Goal: Task Accomplishment & Management: Manage account settings

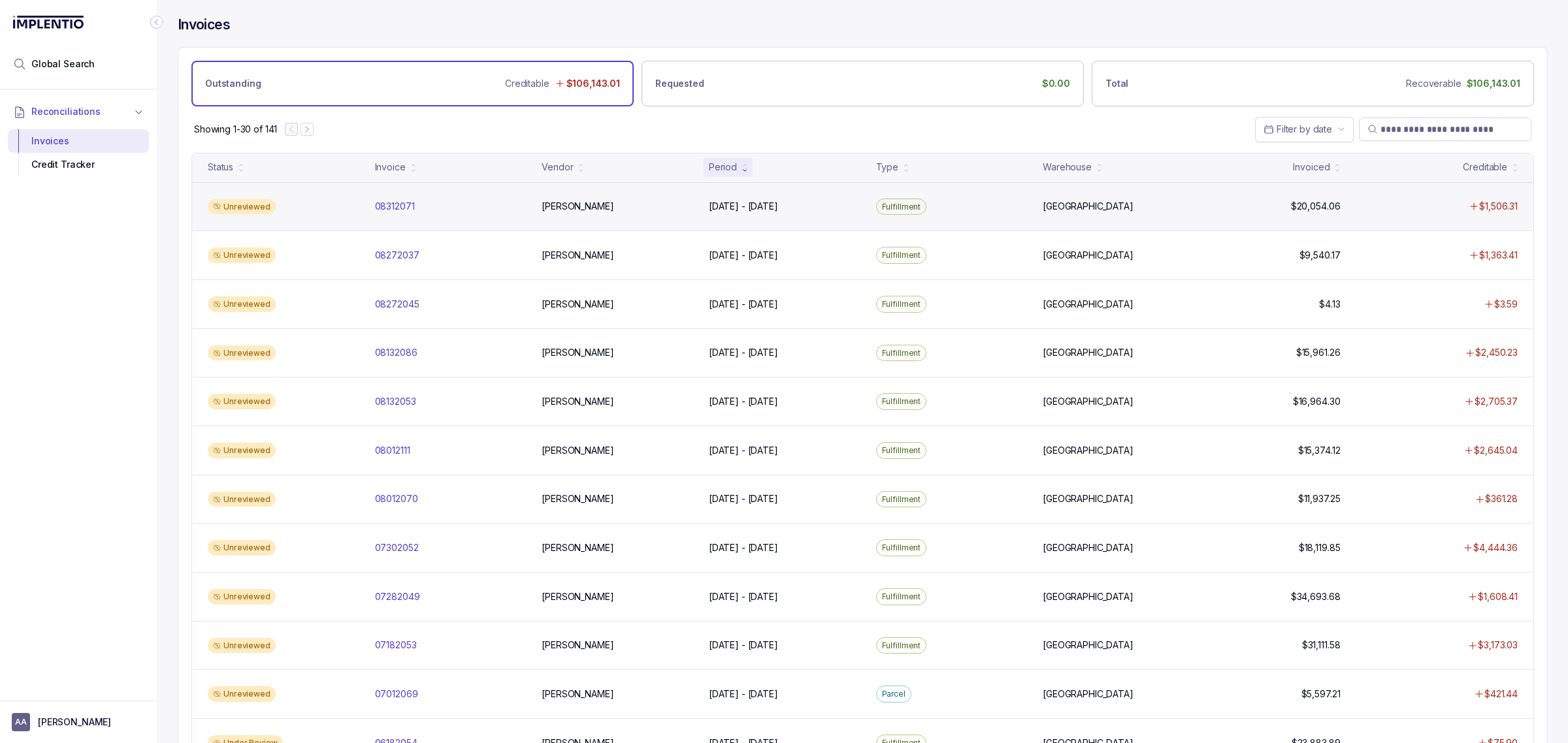
click at [389, 215] on div "Unreviewed 08312071 08312071 [PERSON_NAME] [DATE] - [DATE] [DATE] - [DATE] Fulf…" at bounding box center [862, 206] width 1341 height 49
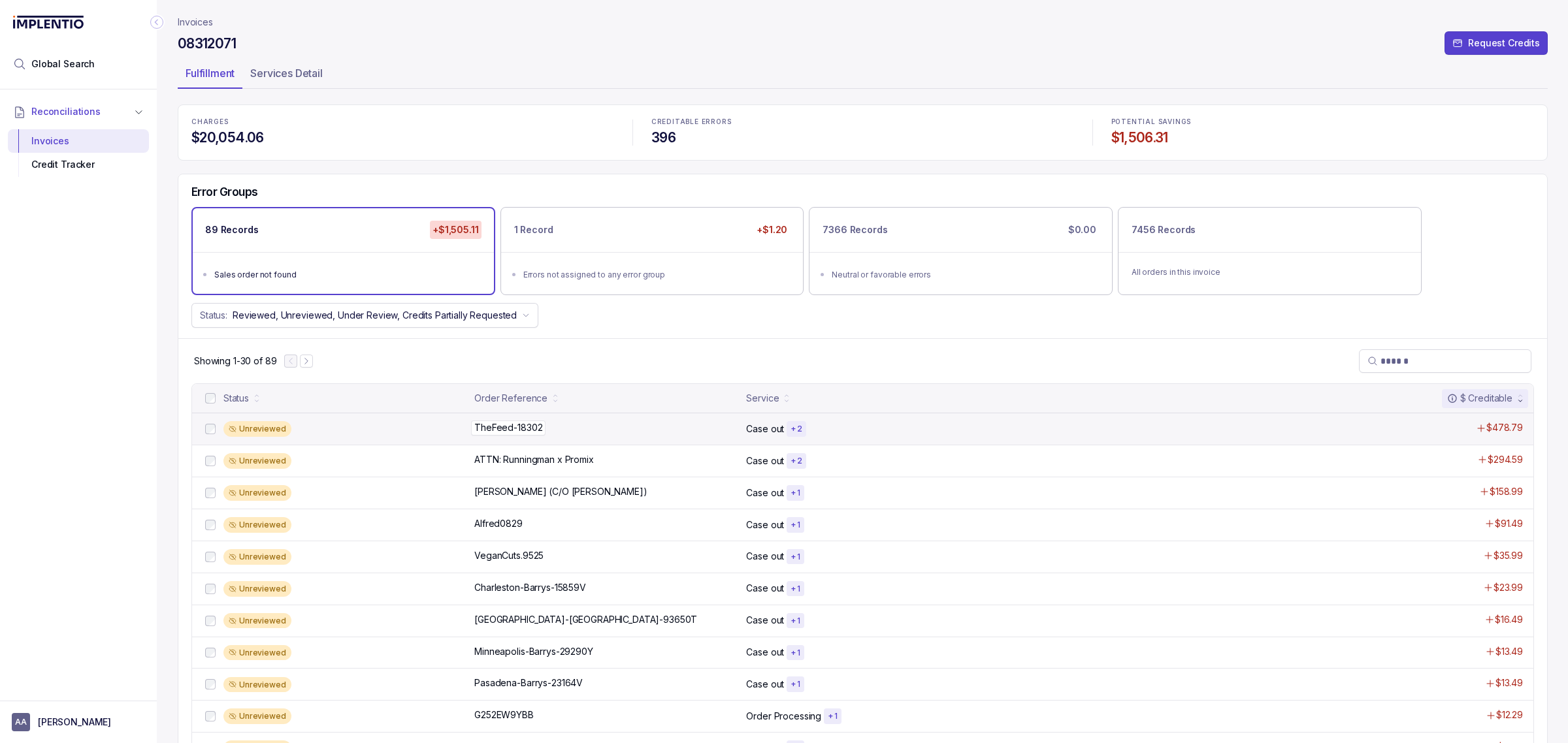
click at [507, 428] on p "TheFeed-18302" at bounding box center [508, 427] width 74 height 14
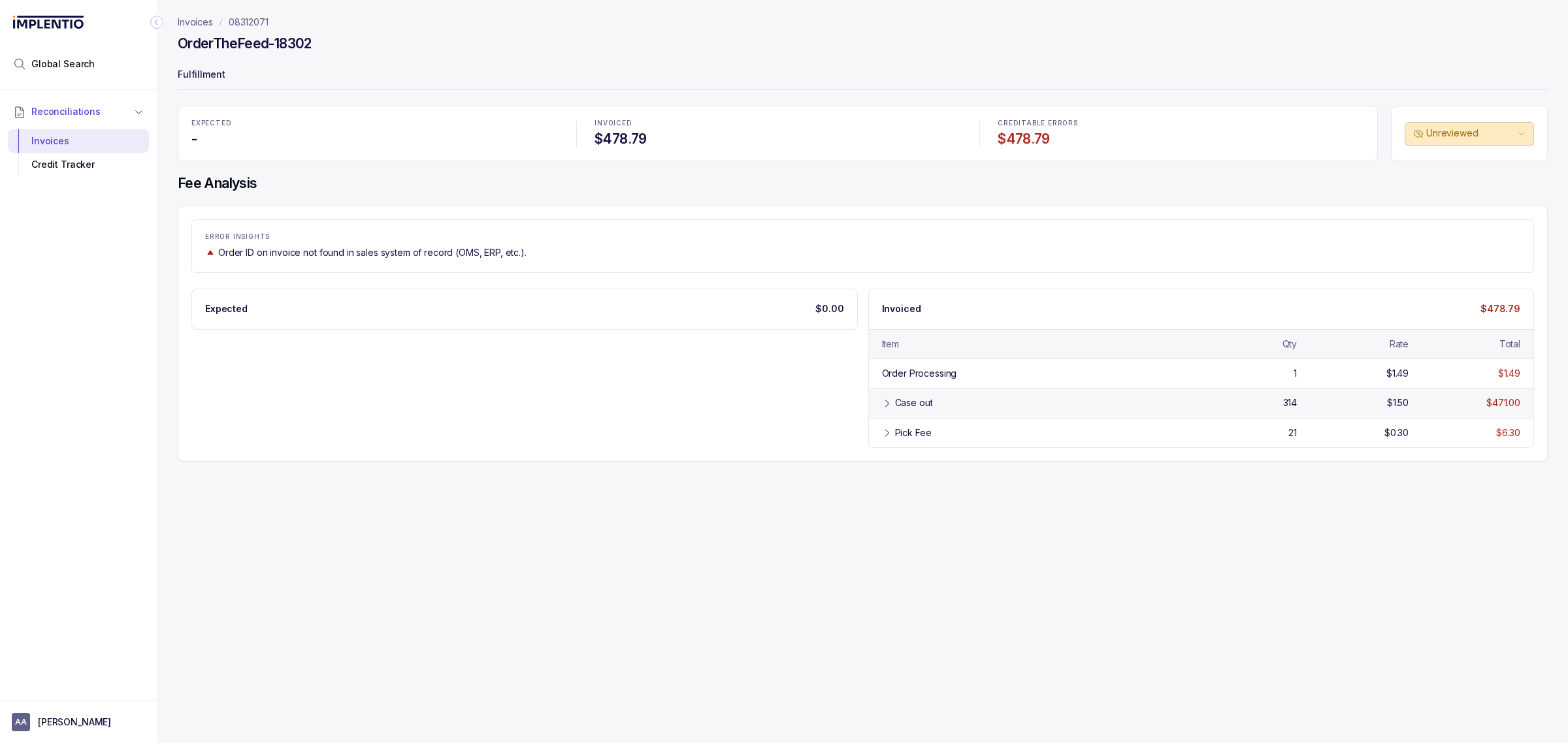
click at [903, 416] on div "Case out 314 $1.50 $471.00" at bounding box center [1201, 402] width 665 height 30
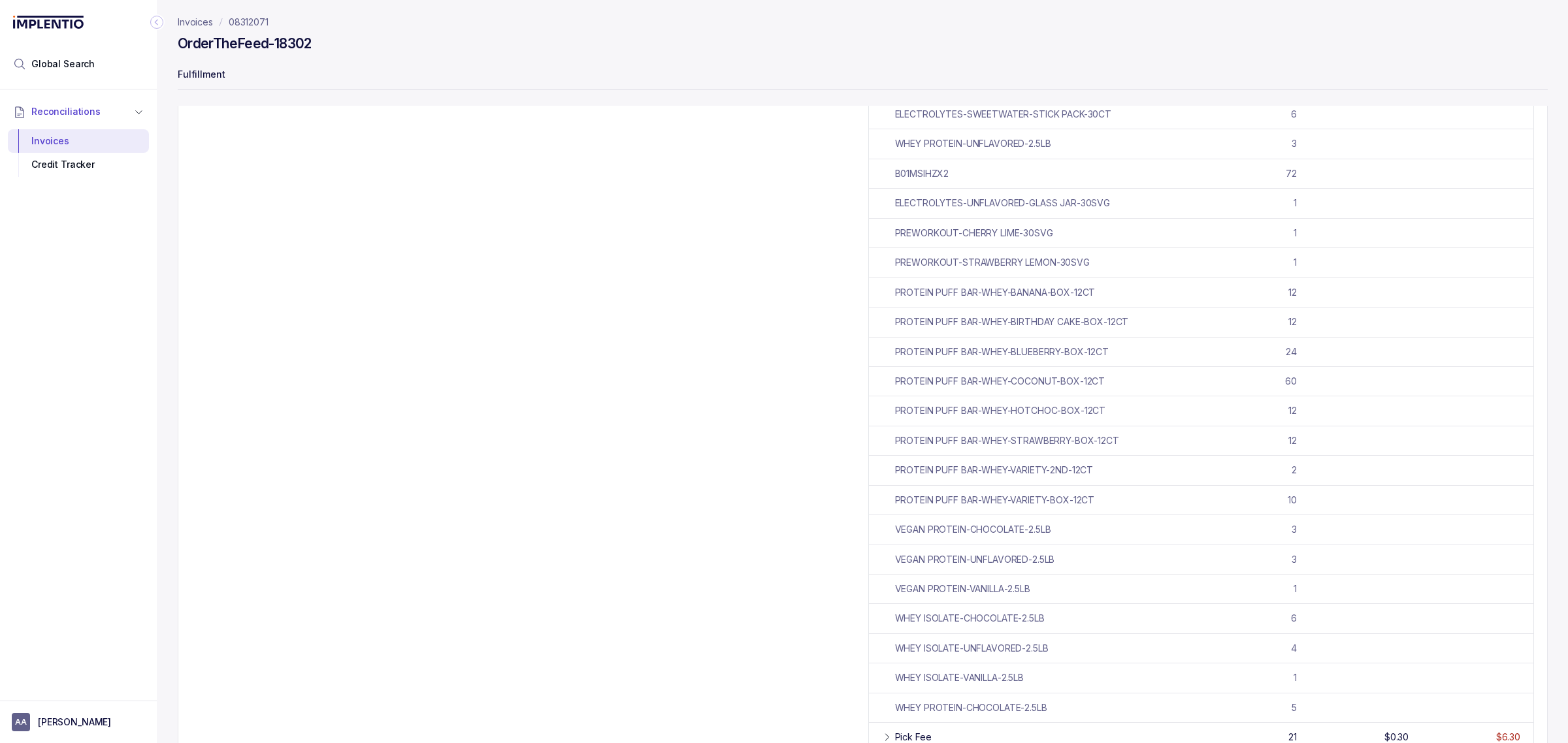
scroll to position [495, 0]
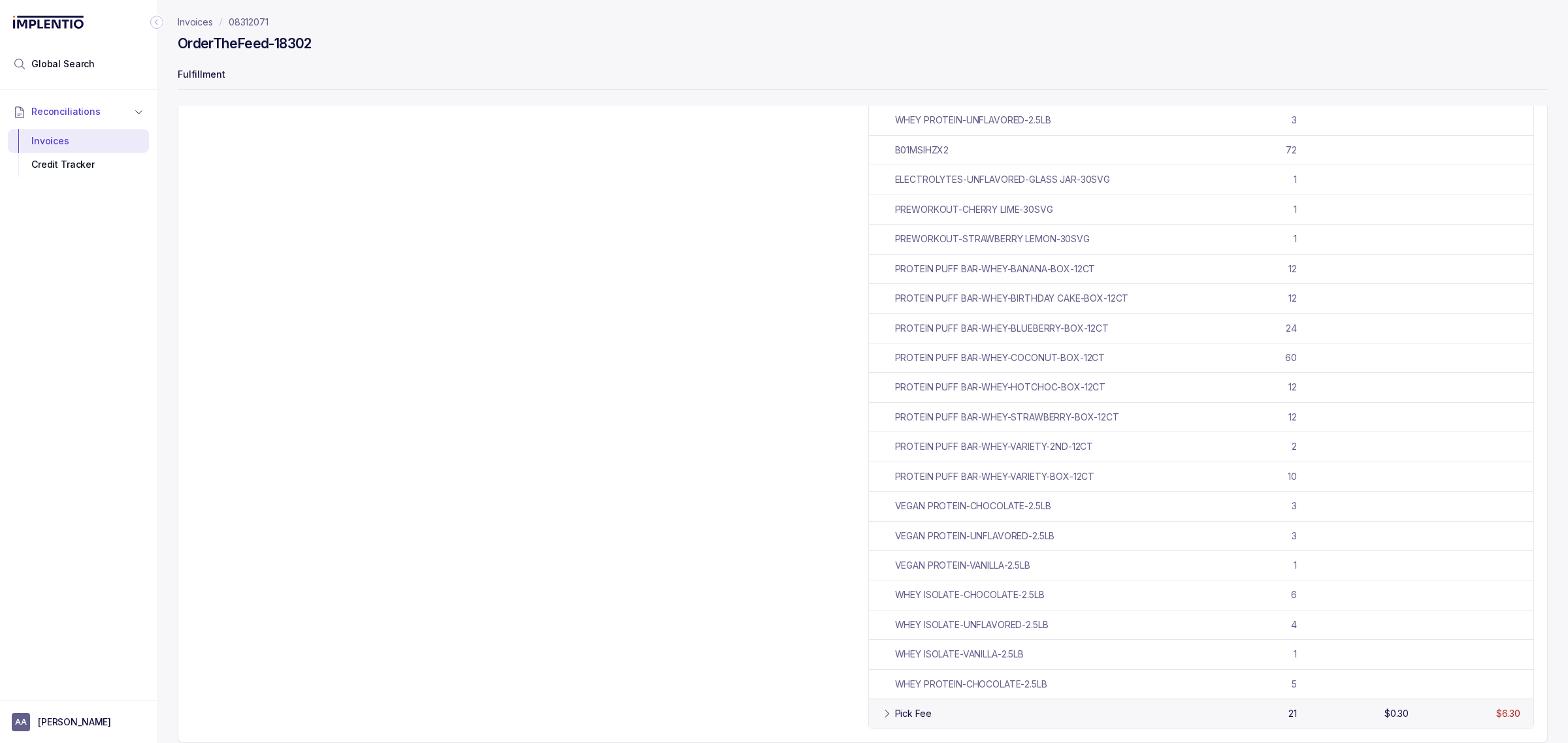
click at [953, 718] on div "Pick Fee" at bounding box center [1040, 714] width 291 height 13
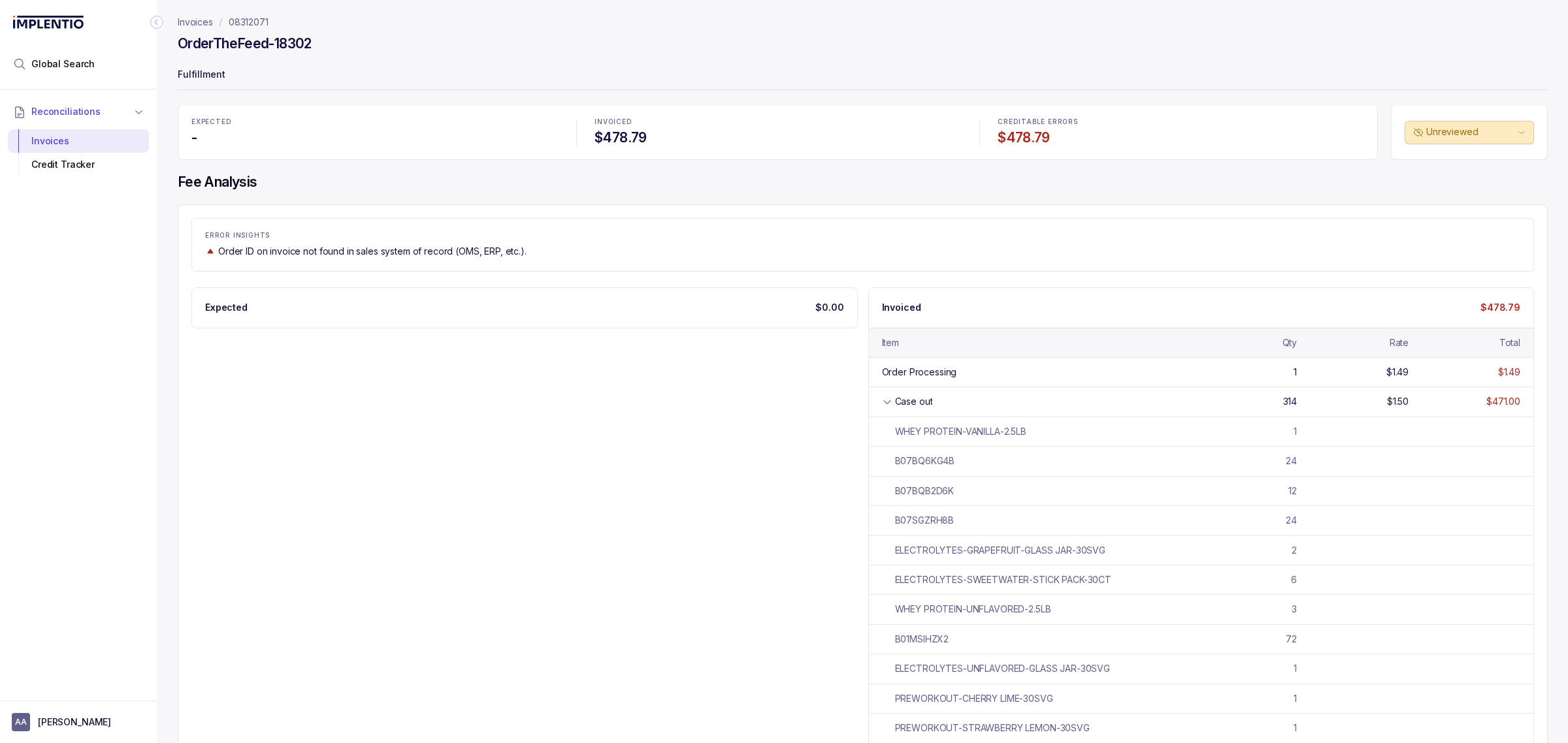
scroll to position [0, 0]
click at [134, 164] on div "Credit Tracker" at bounding box center [78, 164] width 120 height 24
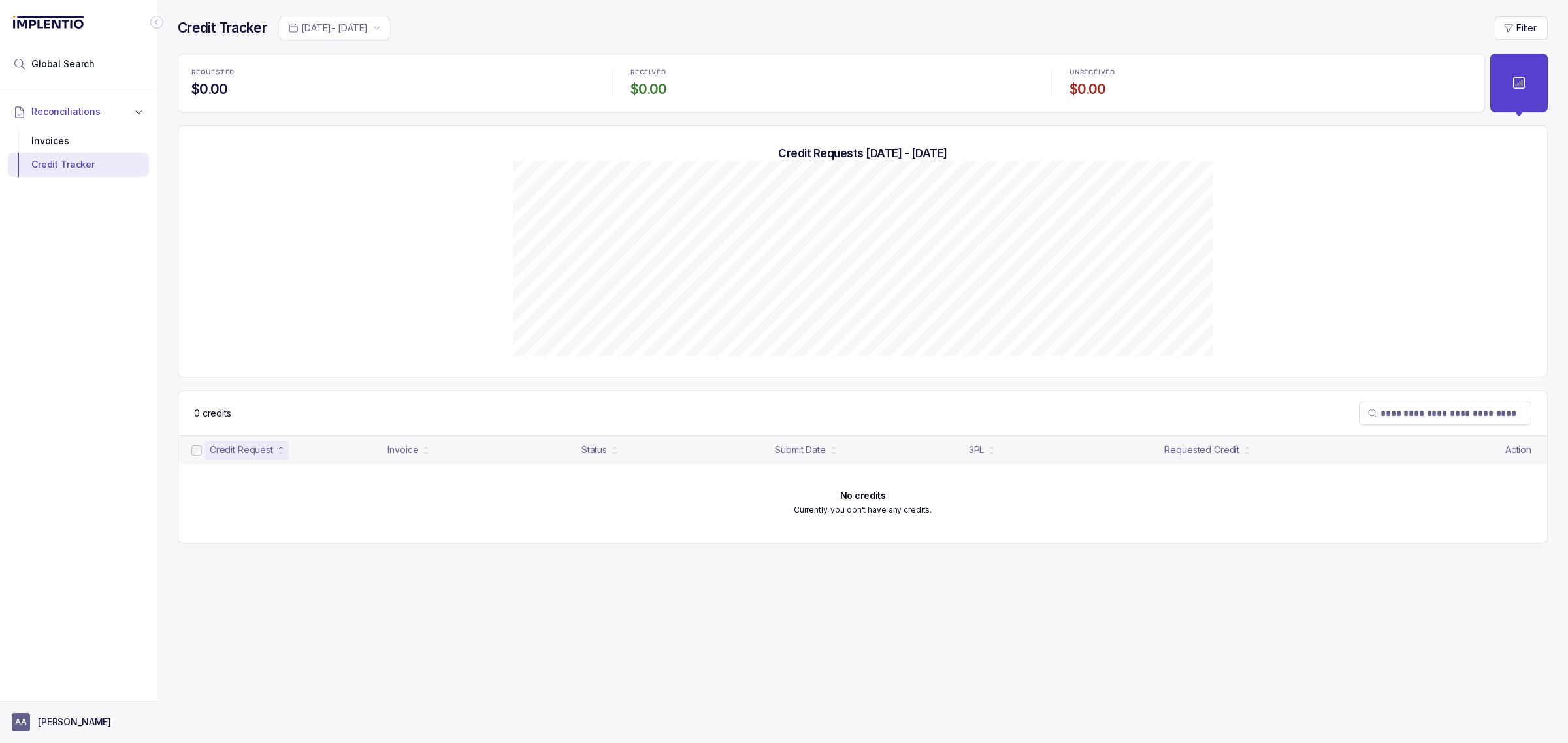
click at [68, 717] on p "[PERSON_NAME]" at bounding box center [74, 723] width 73 height 13
click at [61, 693] on p "Logout" at bounding box center [87, 695] width 109 height 13
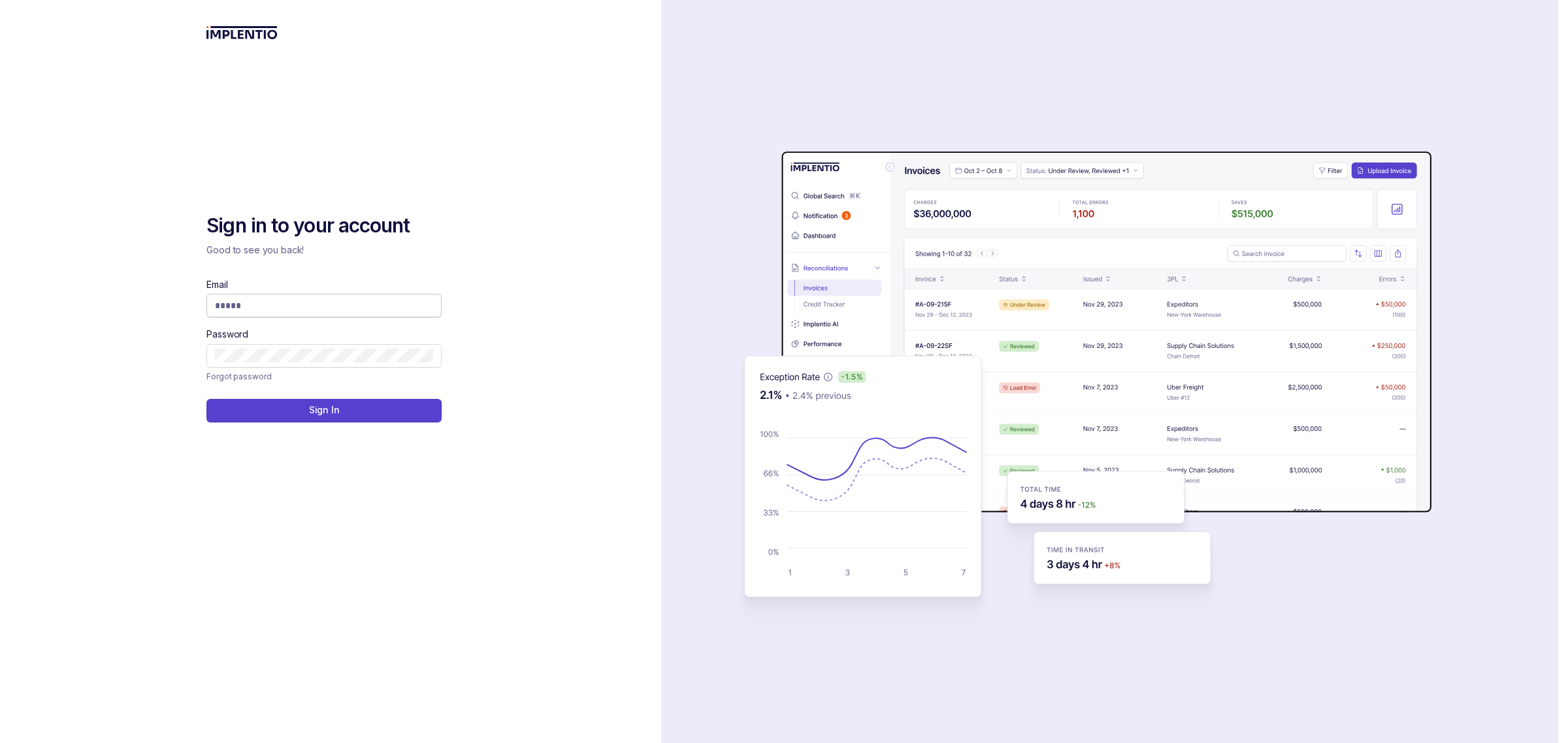
click at [250, 304] on input "Email" at bounding box center [323, 306] width 218 height 13
type input "**********"
